Goal: Information Seeking & Learning: Learn about a topic

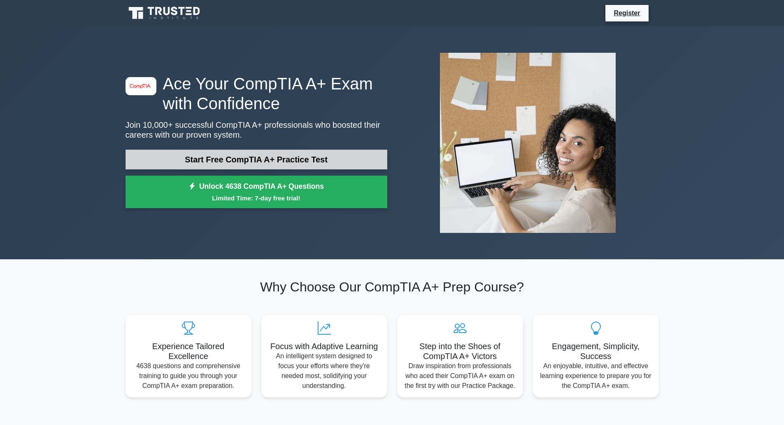
click at [287, 157] on link "Start Free CompTIA A+ Practice Test" at bounding box center [257, 159] width 262 height 20
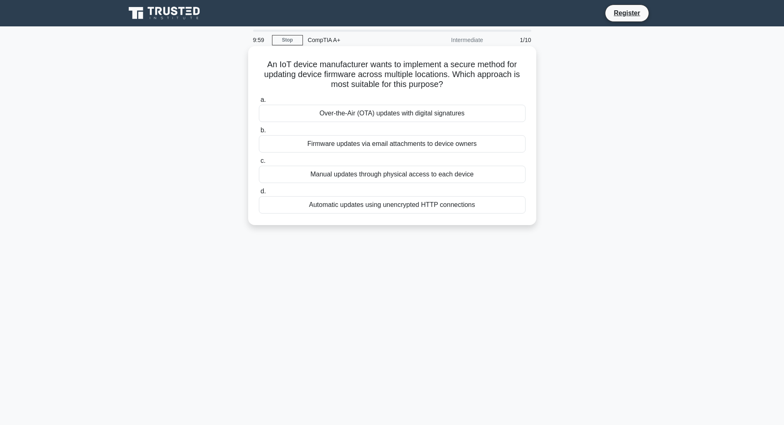
click at [287, 63] on h5 "An IoT device manufacturer wants to implement a secure method for updating devi…" at bounding box center [392, 74] width 268 height 30
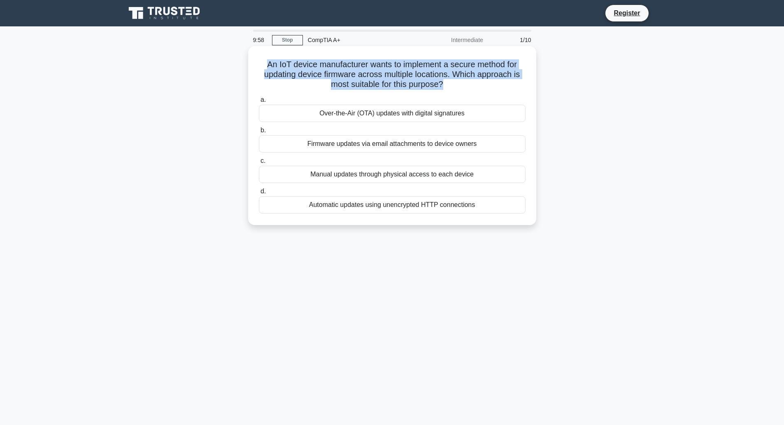
click at [287, 63] on h5 "An IoT device manufacturer wants to implement a secure method for updating devi…" at bounding box center [392, 74] width 268 height 30
click at [436, 70] on h5 "An IoT device manufacturer wants to implement a secure method for updating devi…" at bounding box center [392, 74] width 268 height 30
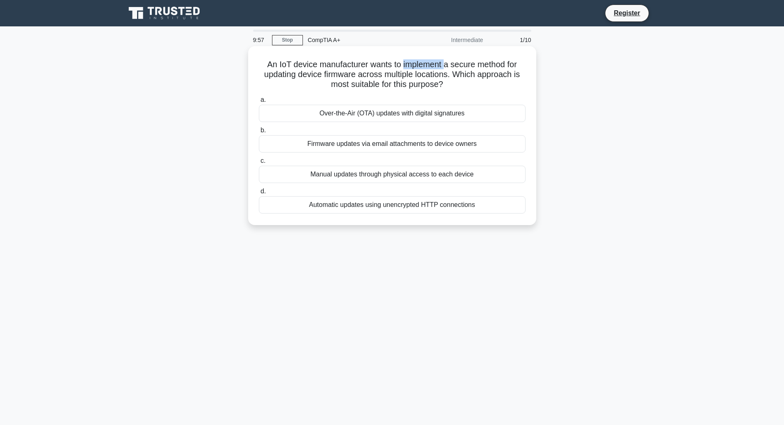
click at [436, 70] on h5 "An IoT device manufacturer wants to implement a secure method for updating devi…" at bounding box center [392, 74] width 268 height 30
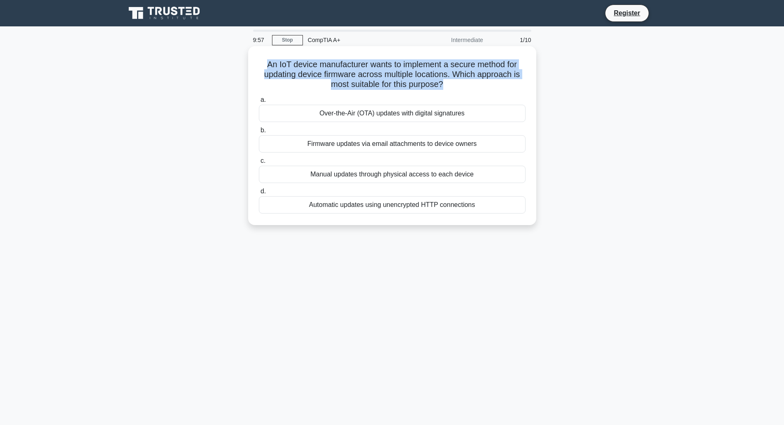
click at [436, 70] on h5 "An IoT device manufacturer wants to implement a secure method for updating devi…" at bounding box center [392, 74] width 268 height 30
click at [288, 69] on h5 "An IoT device manufacturer wants to implement a secure method for updating devi…" at bounding box center [392, 74] width 268 height 30
drag, startPoint x: 258, startPoint y: 63, endPoint x: 364, endPoint y: 80, distance: 107.1
click at [364, 80] on h5 "An IoT device manufacturer wants to implement a secure method for updating devi…" at bounding box center [392, 74] width 268 height 30
click at [362, 79] on h5 "An IoT device manufacturer wants to implement a secure method for updating devi…" at bounding box center [392, 74] width 268 height 30
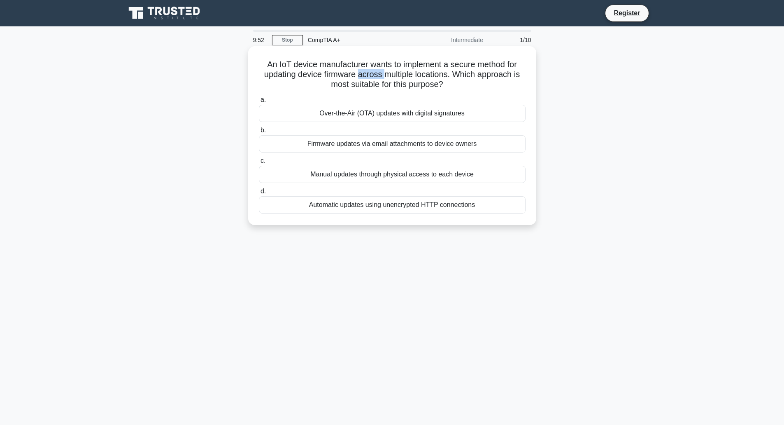
click at [362, 79] on h5 "An IoT device manufacturer wants to implement a secure method for updating devi…" at bounding box center [392, 74] width 268 height 30
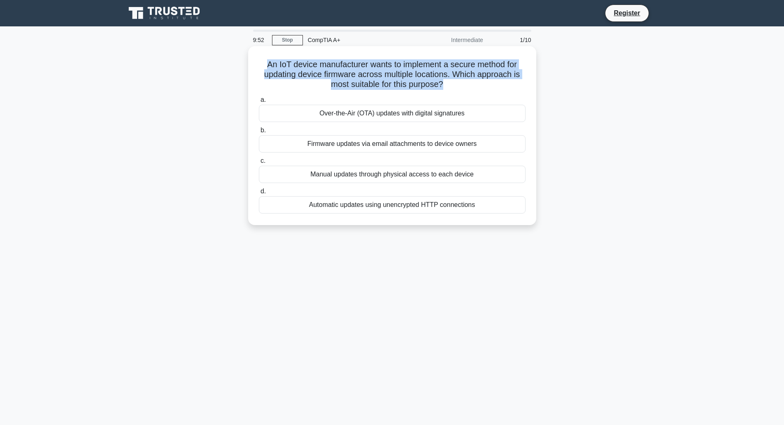
click at [362, 79] on h5 "An IoT device manufacturer wants to implement a secure method for updating devi…" at bounding box center [392, 74] width 268 height 30
click at [272, 74] on h5 "An IoT device manufacturer wants to implement a secure method for updating devi…" at bounding box center [392, 74] width 268 height 30
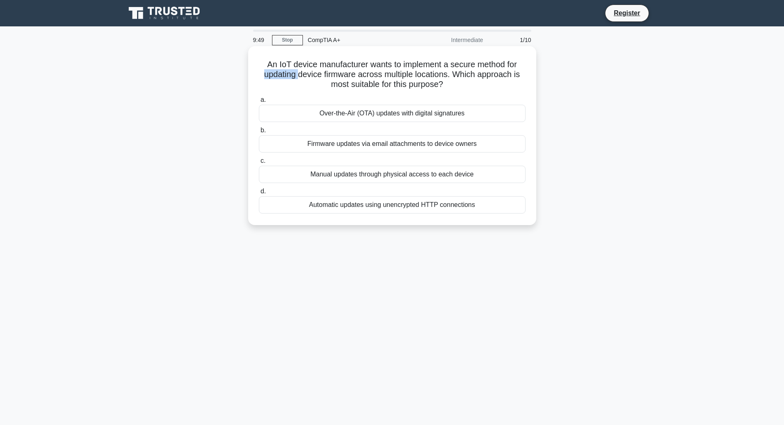
click at [272, 74] on h5 "An IoT device manufacturer wants to implement a secure method for updating devi…" at bounding box center [392, 74] width 268 height 30
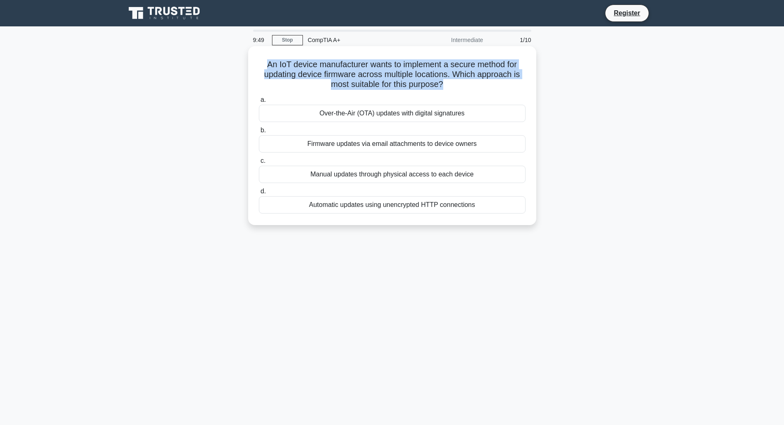
click at [272, 74] on h5 "An IoT device manufacturer wants to implement a secure method for updating devi…" at bounding box center [392, 74] width 268 height 30
click at [448, 86] on icon ".spinner_0XTQ{transform-origin:center;animation:spinner_y6GP .75s linear infini…" at bounding box center [448, 85] width 10 height 10
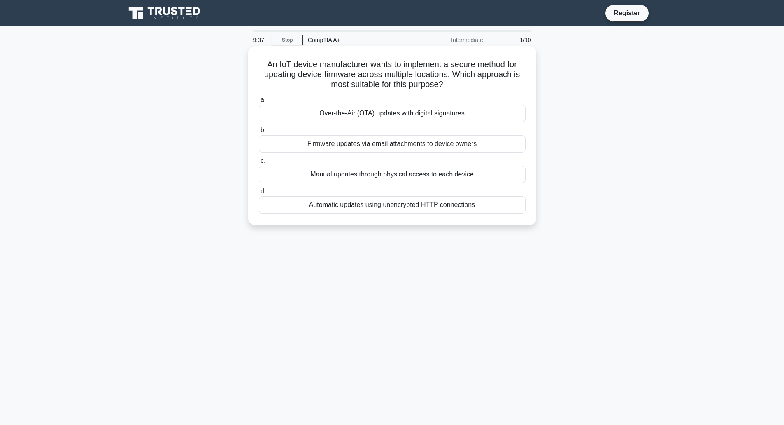
click at [388, 114] on div "Over-the-Air (OTA) updates with digital signatures" at bounding box center [392, 113] width 267 height 17
click at [259, 103] on input "a. Over-the-Air (OTA) updates with digital signatures" at bounding box center [259, 99] width 0 height 5
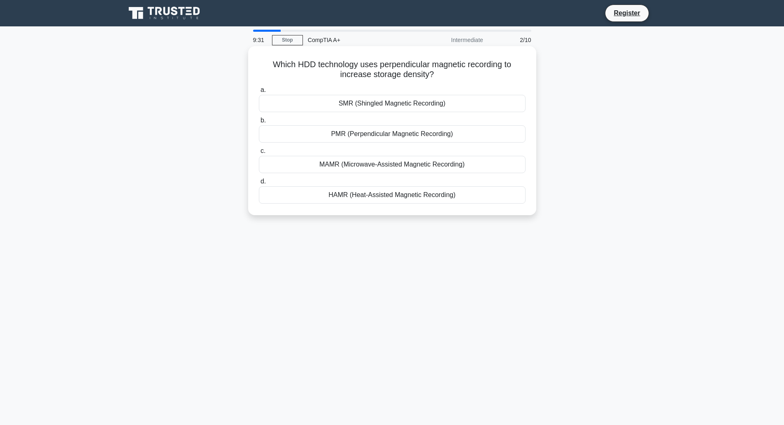
click at [387, 196] on div "HAMR (Heat-Assisted Magnetic Recording)" at bounding box center [392, 194] width 267 height 17
click at [259, 184] on input "d. HAMR (Heat-Assisted Magnetic Recording)" at bounding box center [259, 181] width 0 height 5
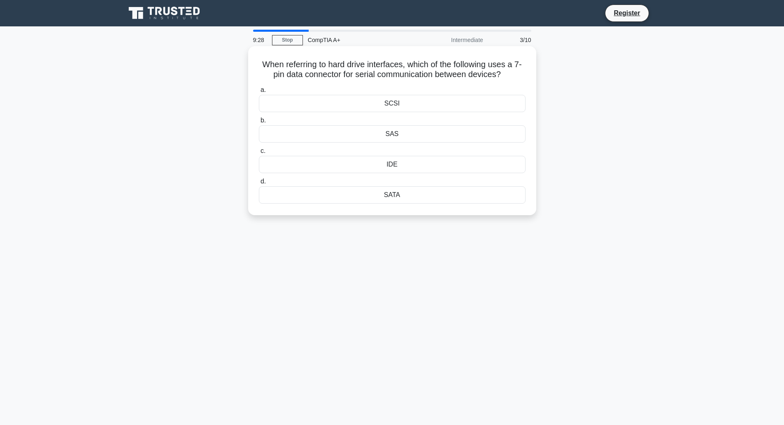
click at [394, 138] on div "SAS" at bounding box center [392, 133] width 267 height 17
click at [259, 123] on input "b. SAS" at bounding box center [259, 120] width 0 height 5
click at [378, 193] on div "RAM modules" at bounding box center [392, 194] width 267 height 17
click at [259, 184] on input "d. RAM modules" at bounding box center [259, 181] width 0 height 5
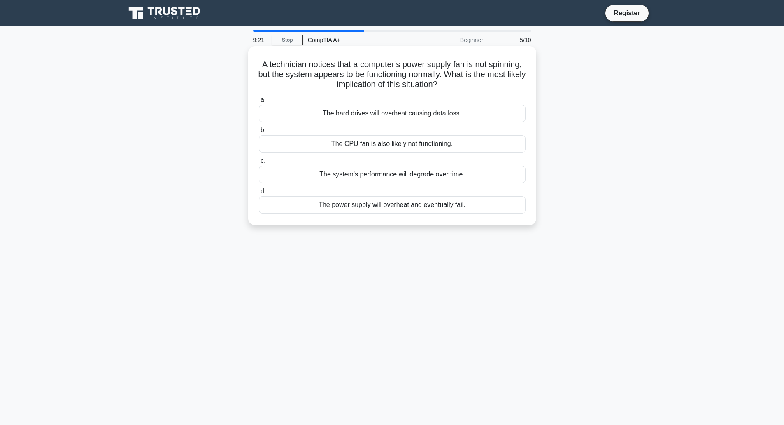
click at [387, 146] on div "The CPU fan is also likely not functioning." at bounding box center [392, 143] width 267 height 17
click at [259, 133] on input "b. The CPU fan is also likely not functioning." at bounding box center [259, 130] width 0 height 5
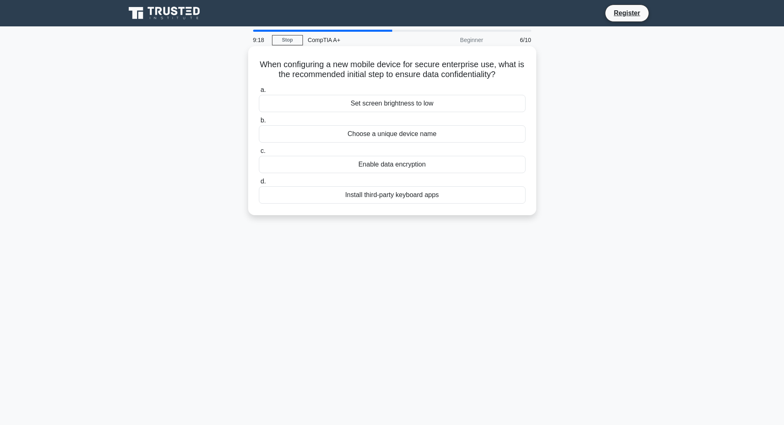
click at [395, 101] on div "Set screen brightness to low" at bounding box center [392, 103] width 267 height 17
click at [259, 93] on input "a. Set screen brightness to low" at bounding box center [259, 89] width 0 height 5
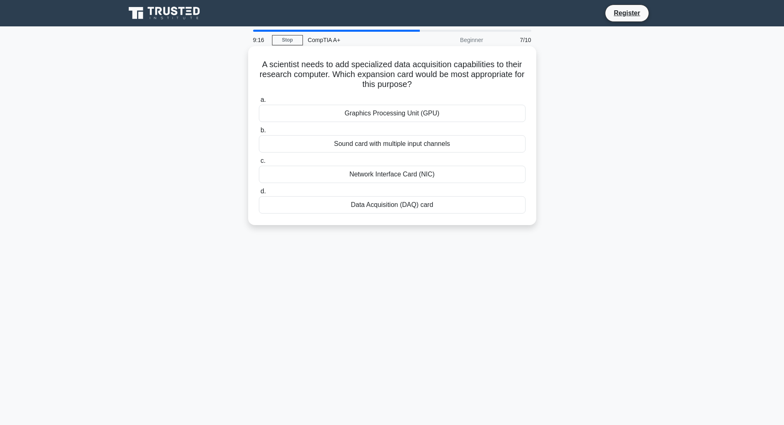
click at [392, 116] on div "Graphics Processing Unit (GPU)" at bounding box center [392, 113] width 267 height 17
click at [259, 103] on input "a. Graphics Processing Unit (GPU)" at bounding box center [259, 99] width 0 height 5
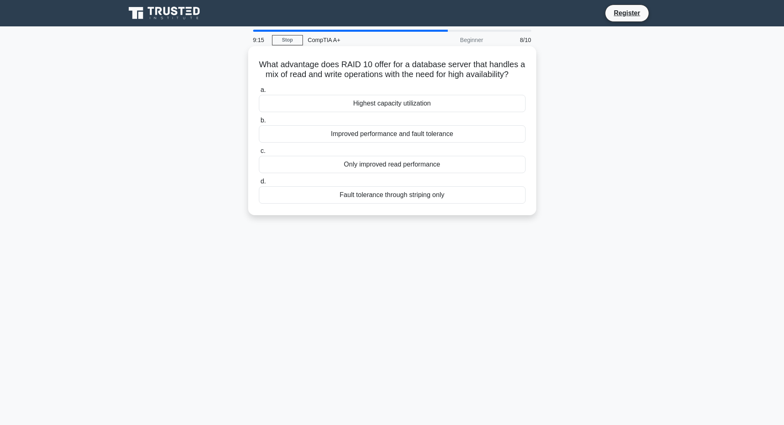
click at [394, 142] on div "Improved performance and fault tolerance" at bounding box center [392, 133] width 267 height 17
click at [259, 123] on input "b. Improved performance and fault tolerance" at bounding box center [259, 120] width 0 height 5
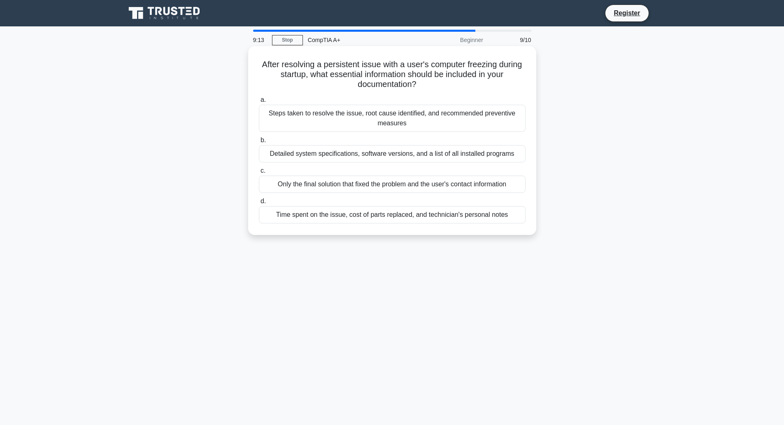
click at [404, 67] on h5 "After resolving a persistent issue with a user's computer freezing during start…" at bounding box center [392, 74] width 268 height 30
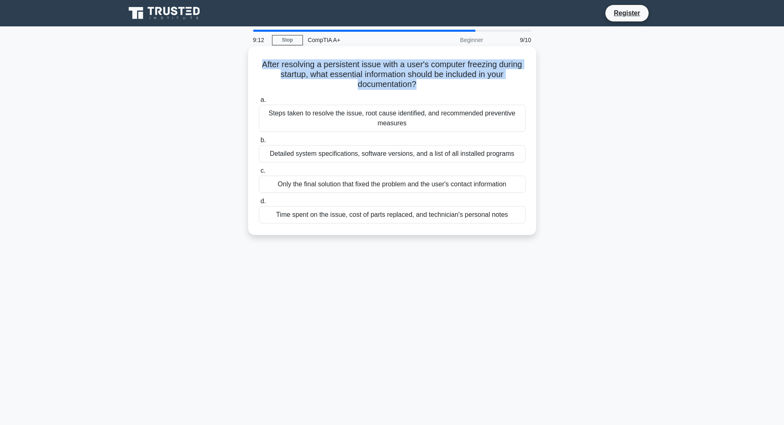
click at [404, 67] on h5 "After resolving a persistent issue with a user's computer freezing during start…" at bounding box center [392, 74] width 268 height 30
click at [373, 74] on h5 "After resolving a persistent issue with a user's computer freezing during start…" at bounding box center [392, 74] width 268 height 30
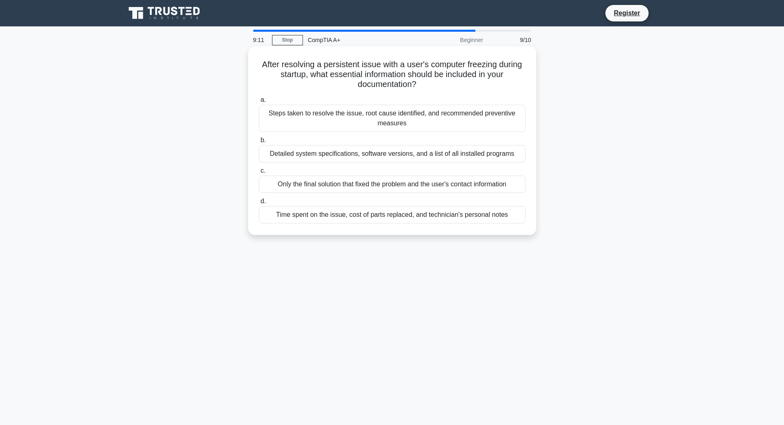
click at [383, 119] on div "Steps taken to resolve the issue, root cause identified, and recommended preven…" at bounding box center [392, 118] width 267 height 27
click at [259, 103] on input "a. Steps taken to resolve the issue, root cause identified, and recommended pre…" at bounding box center [259, 99] width 0 height 5
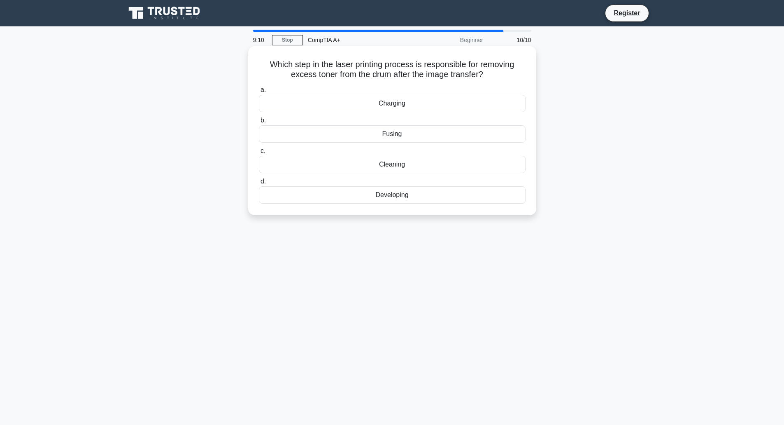
click at [401, 107] on div "Charging" at bounding box center [392, 103] width 267 height 17
click at [259, 93] on input "a. [GEOGRAPHIC_DATA]" at bounding box center [259, 89] width 0 height 5
